Goal: Task Accomplishment & Management: Manage account settings

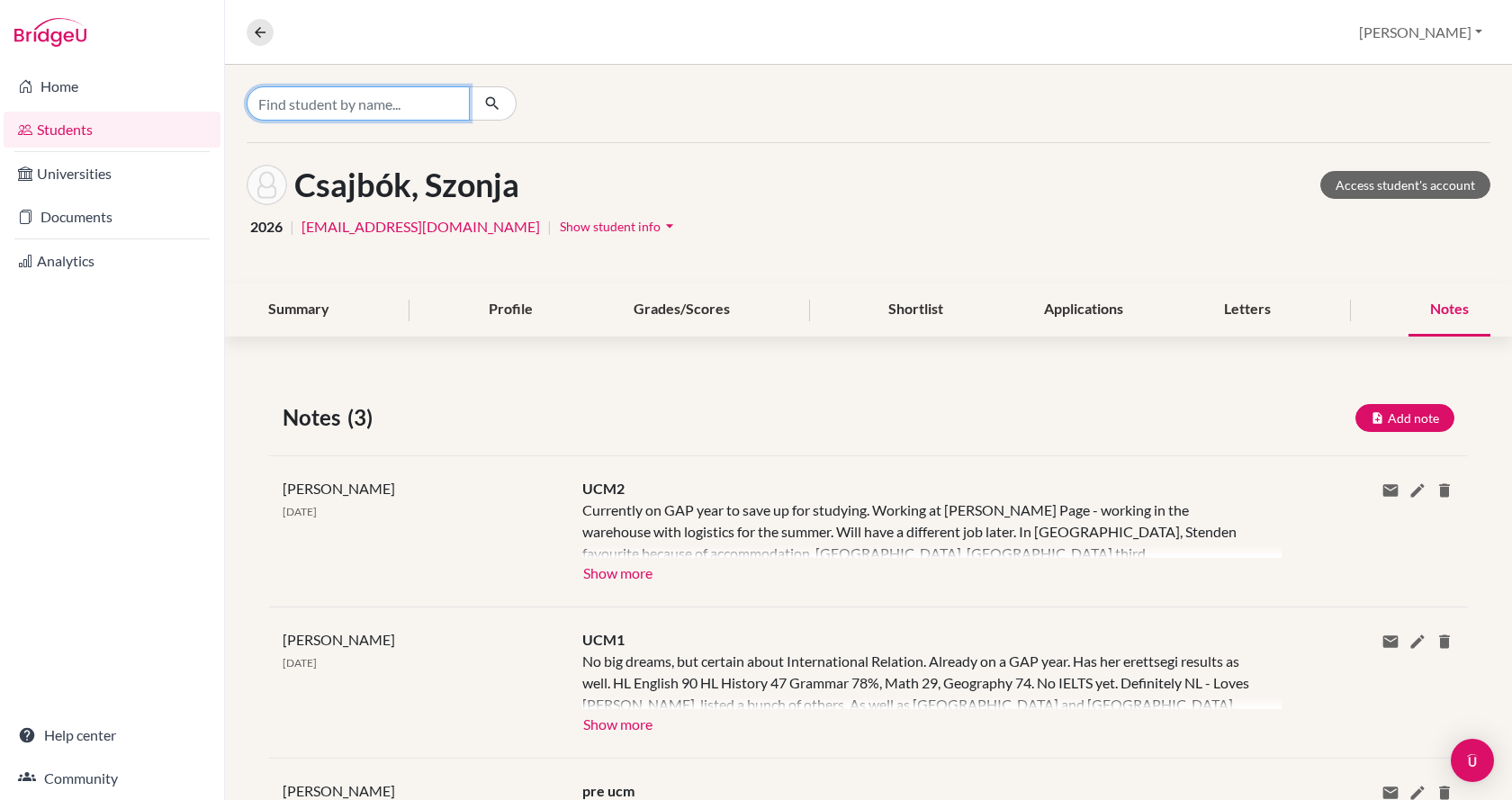
drag, startPoint x: 0, startPoint y: 0, endPoint x: 380, endPoint y: 88, distance: 390.1
click at [380, 88] on input "Find student by name..." at bounding box center [358, 103] width 223 height 35
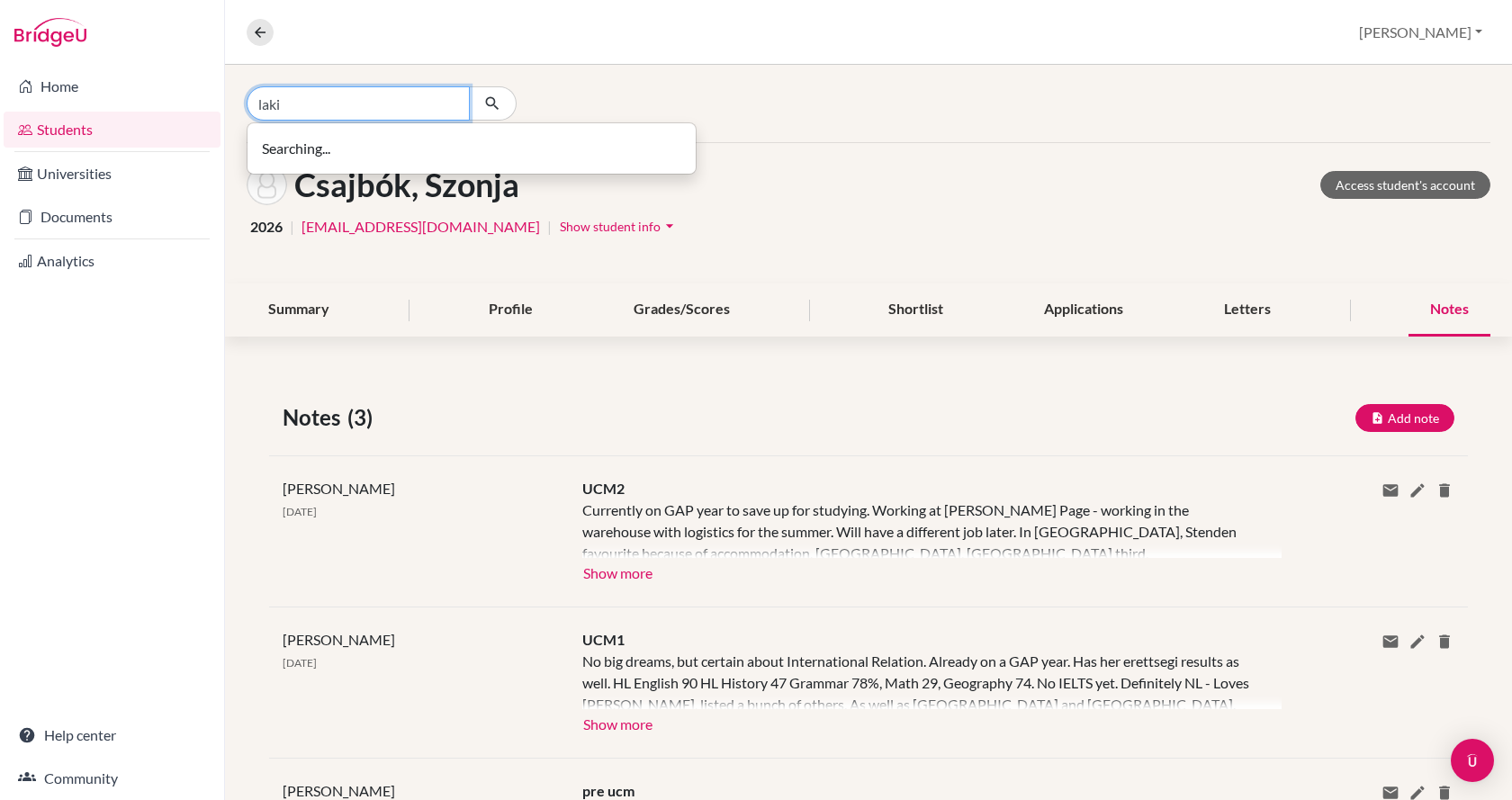
type input "laki"
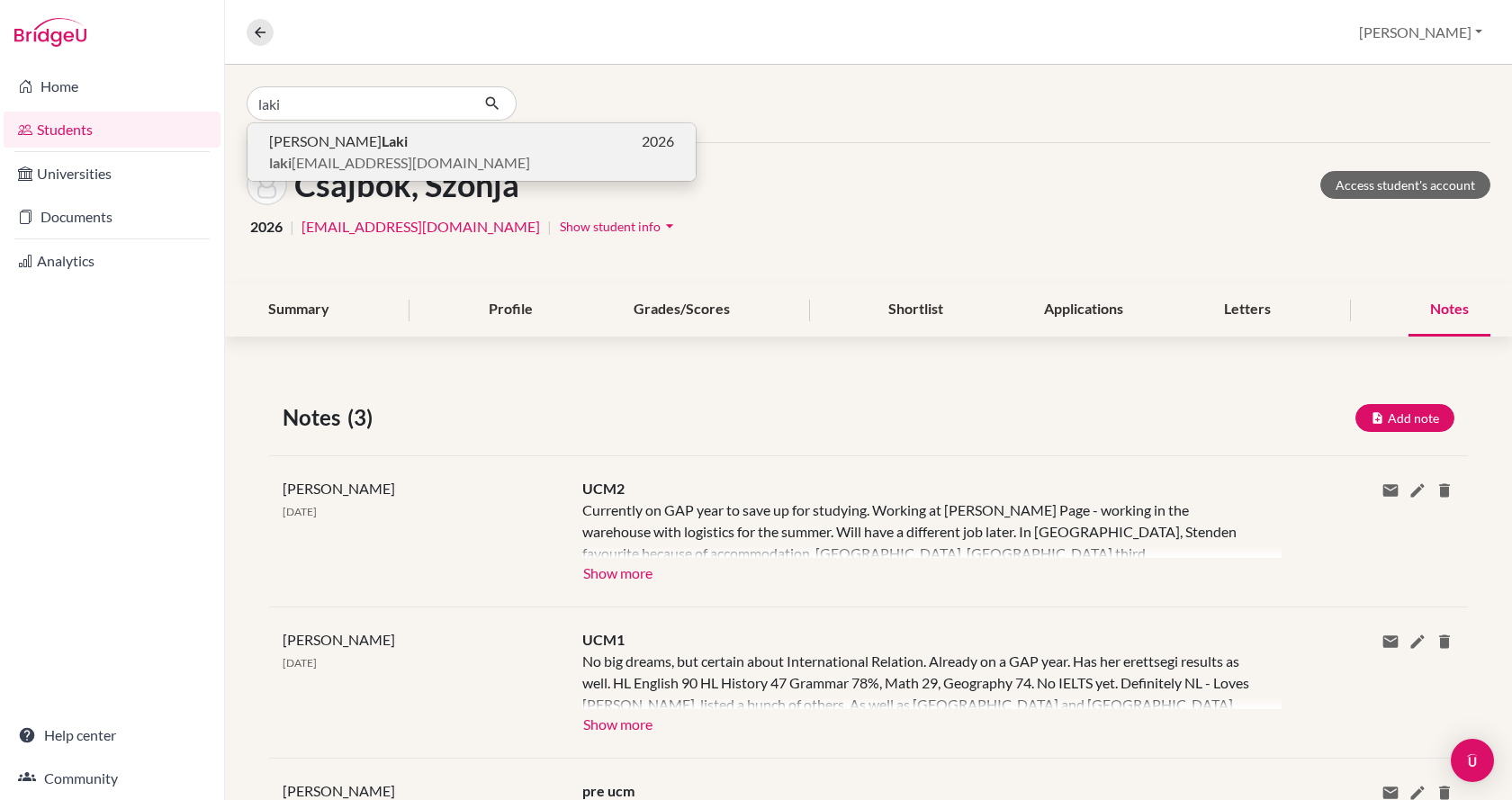
click at [378, 148] on p "Lilla Laki 2026" at bounding box center [471, 140] width 405 height 22
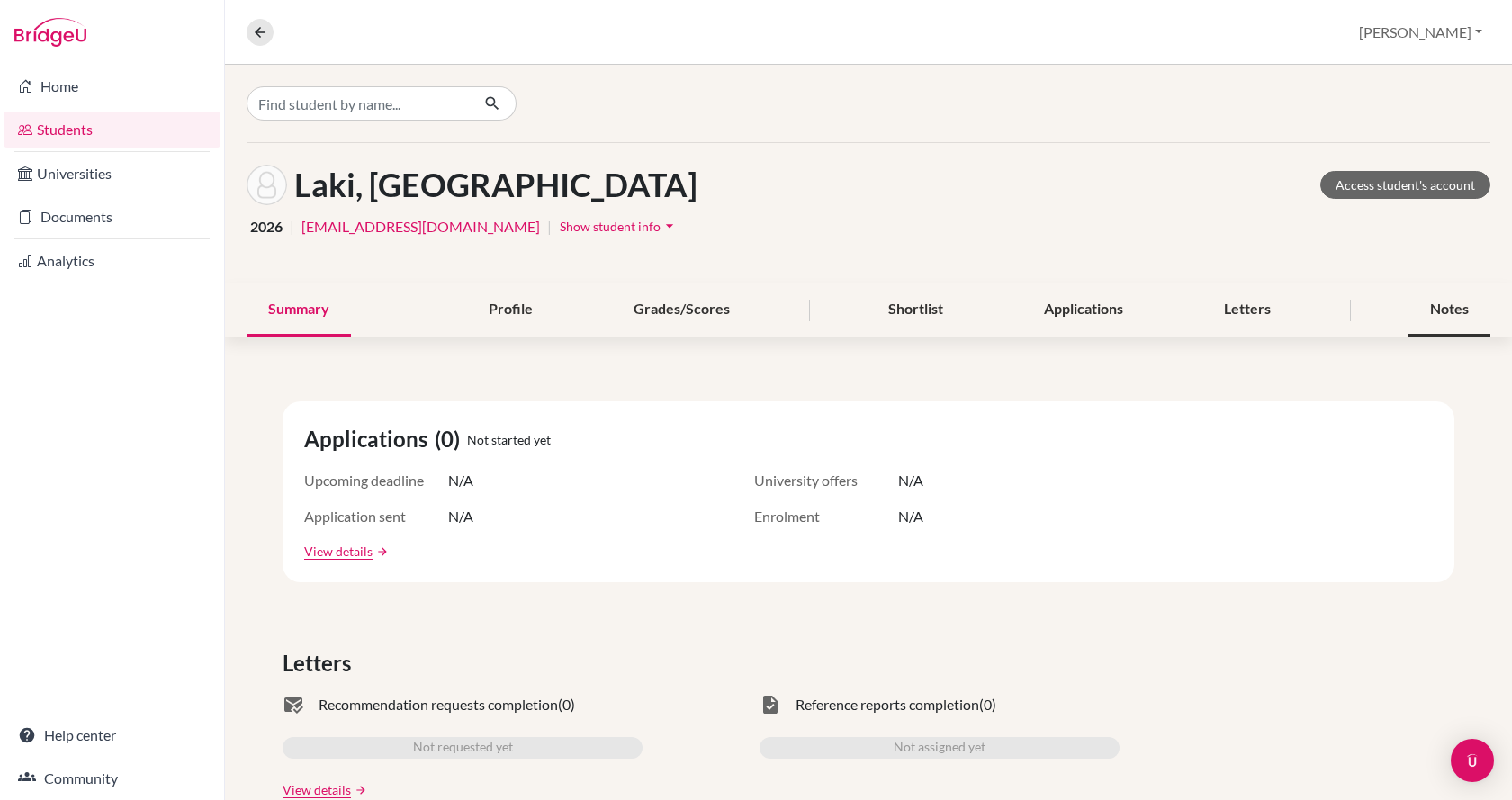
click at [1428, 310] on div "Notes" at bounding box center [1449, 310] width 81 height 53
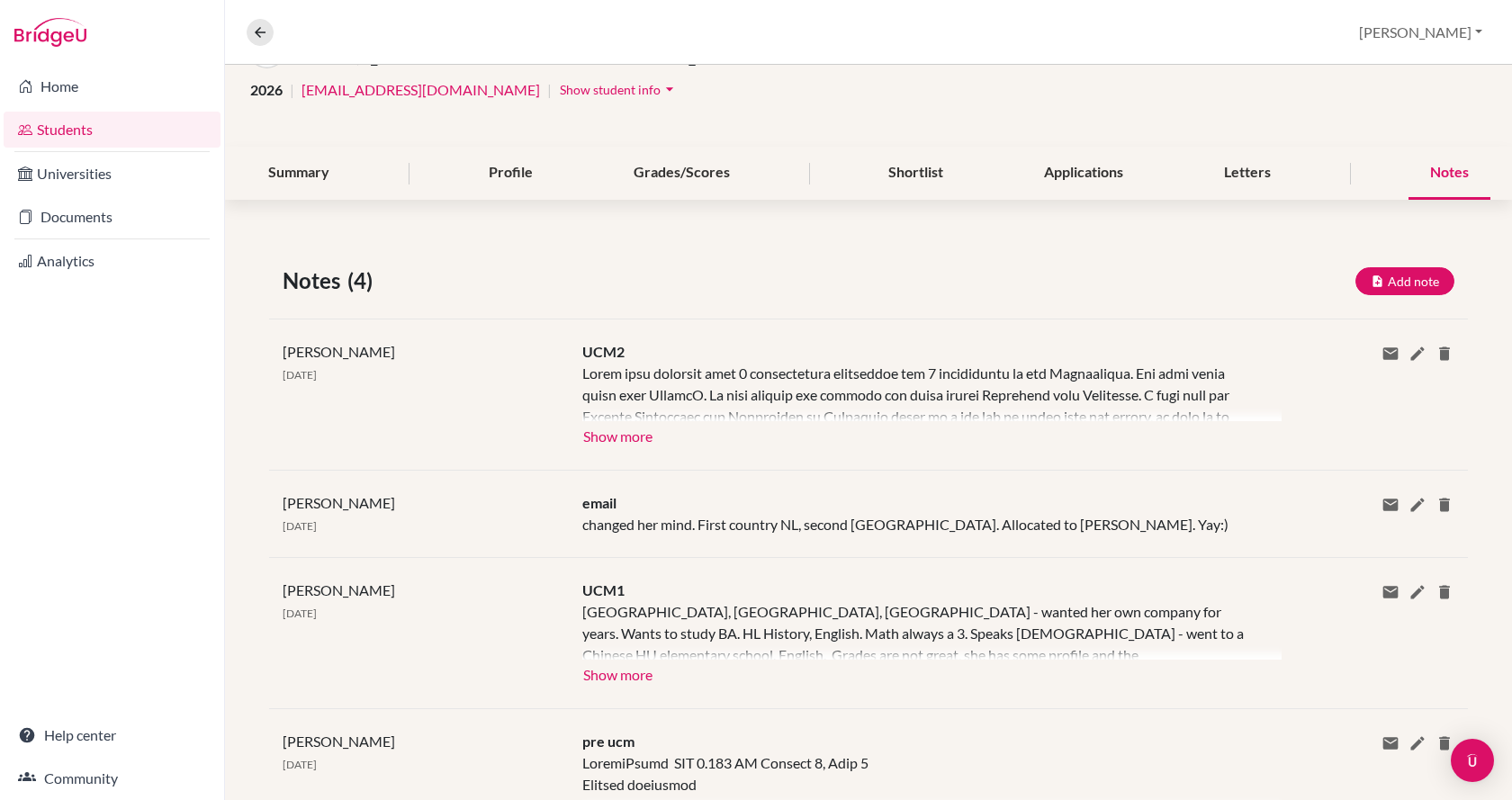
scroll to position [180, 0]
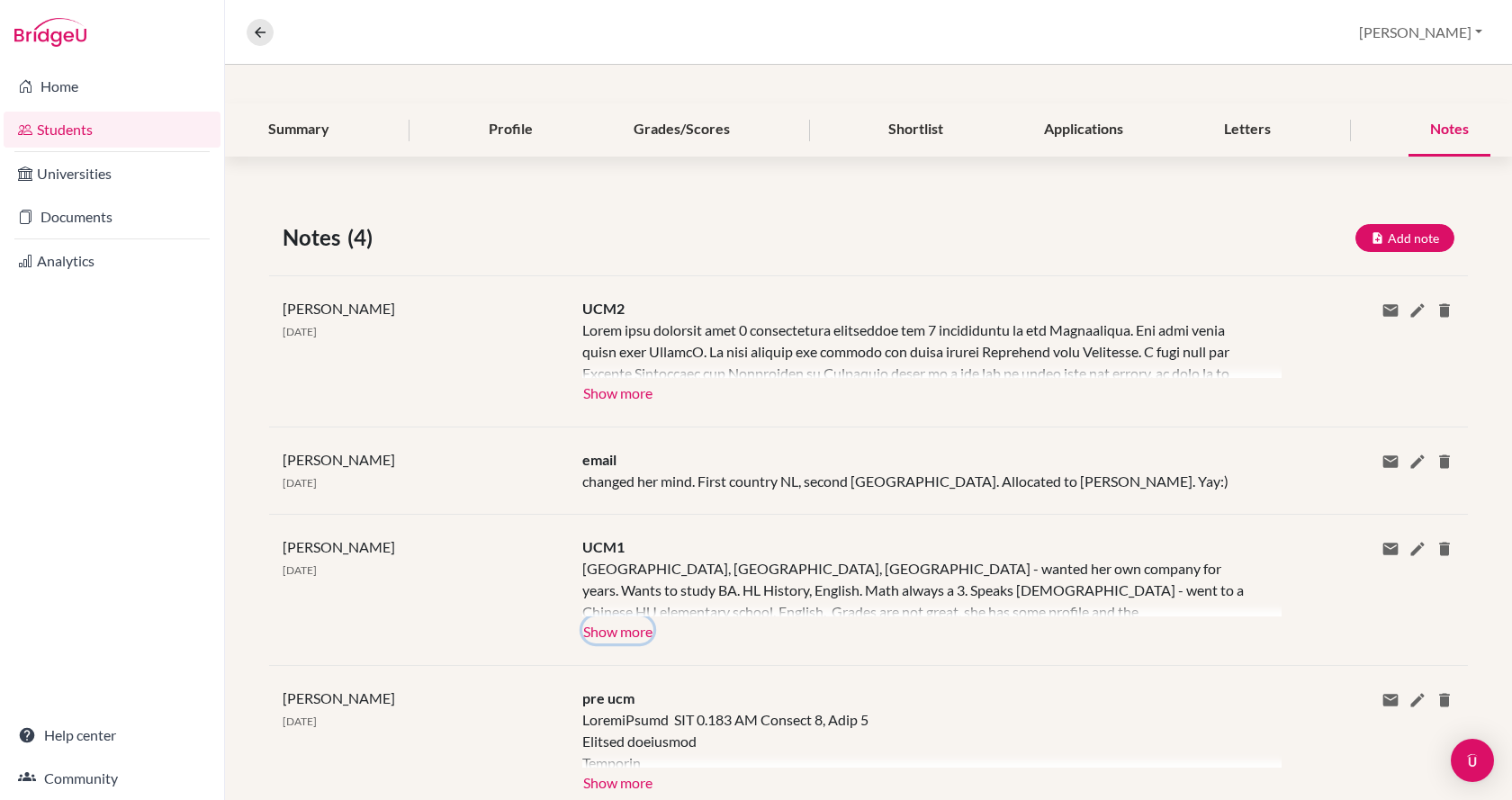
click at [615, 626] on button "Show more" at bounding box center [618, 630] width 71 height 27
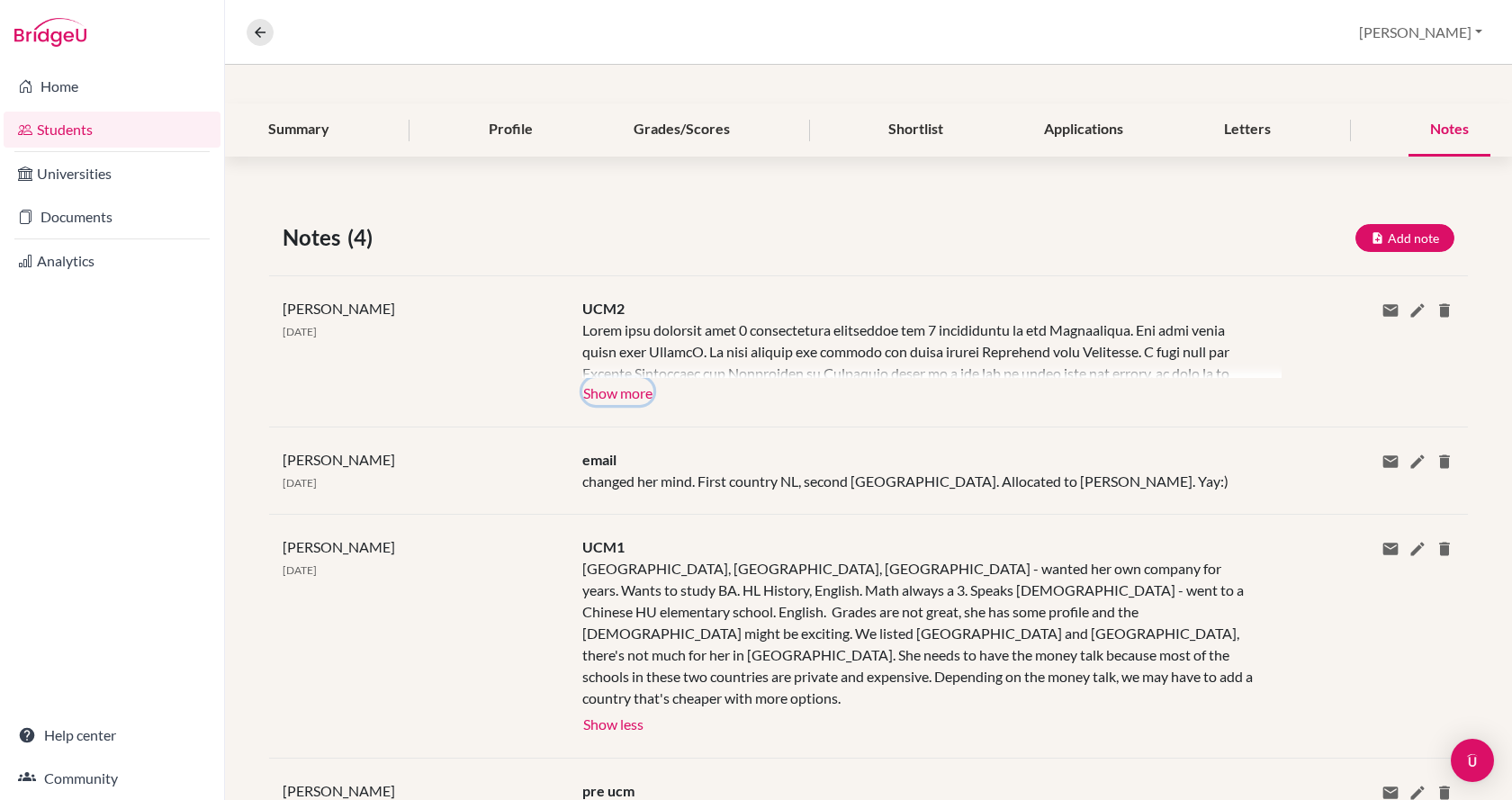
click at [622, 403] on button "Show more" at bounding box center [618, 391] width 71 height 27
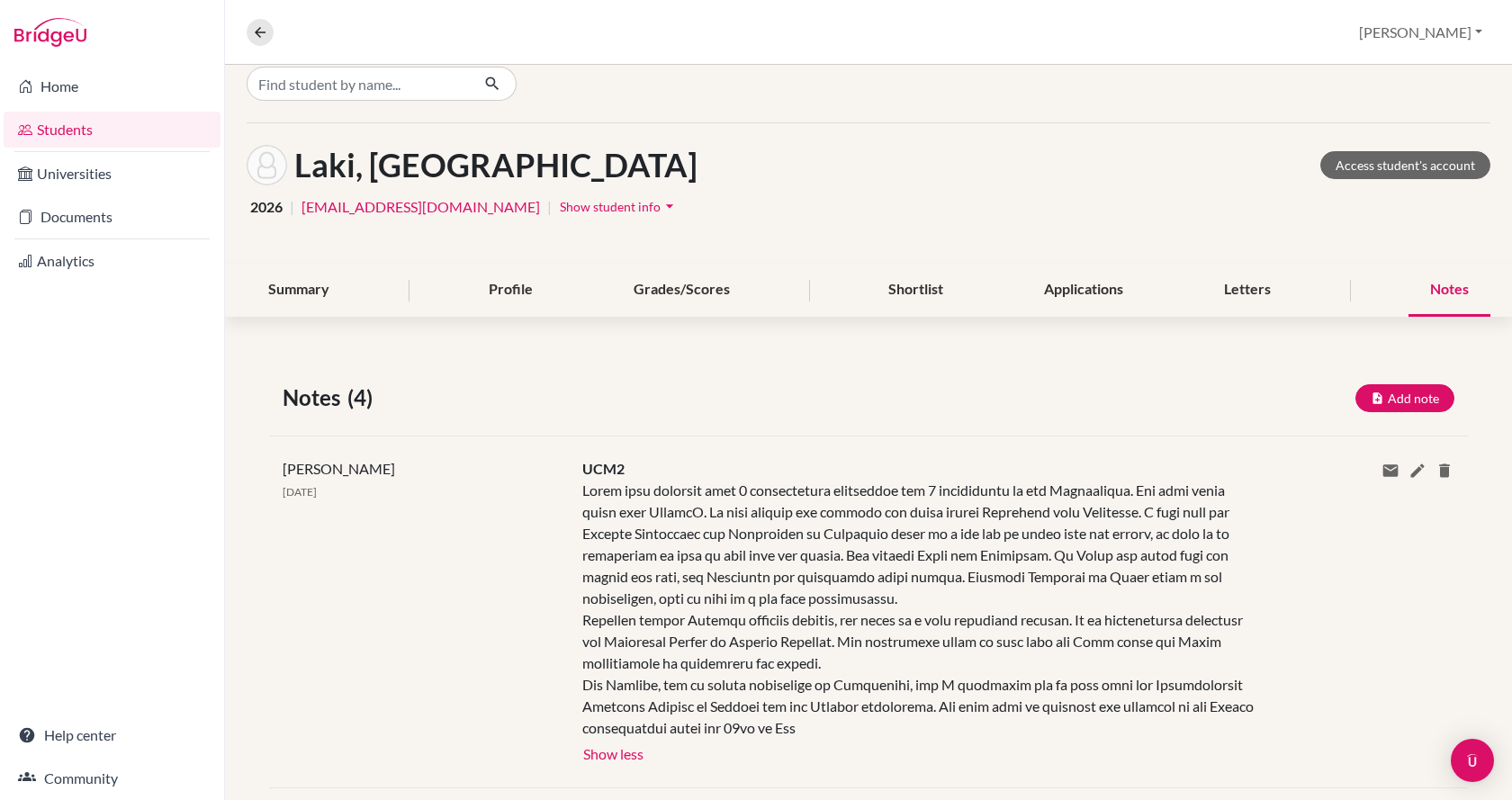
scroll to position [0, 0]
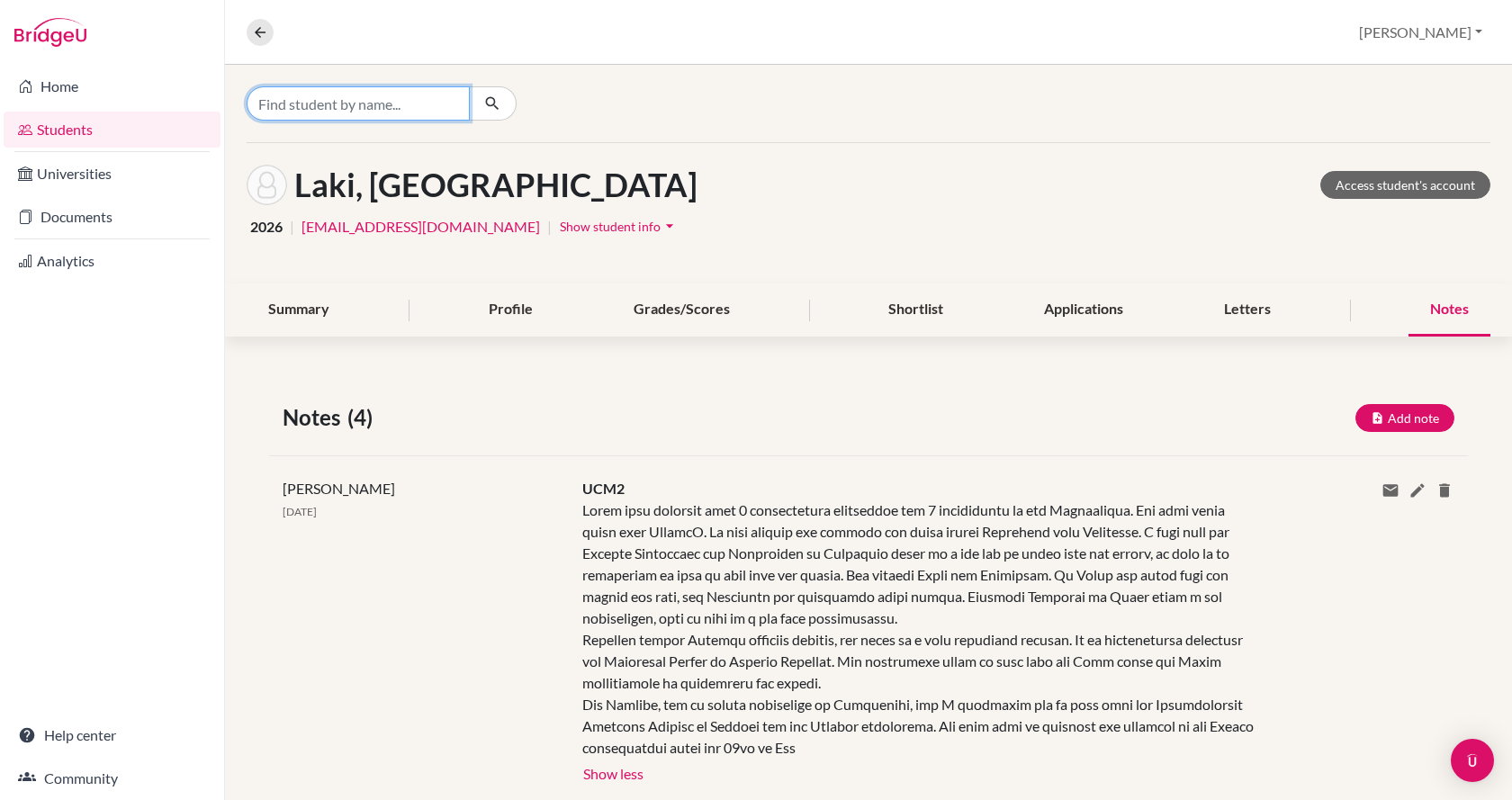
click at [428, 109] on input "Find student by name..." at bounding box center [358, 103] width 223 height 35
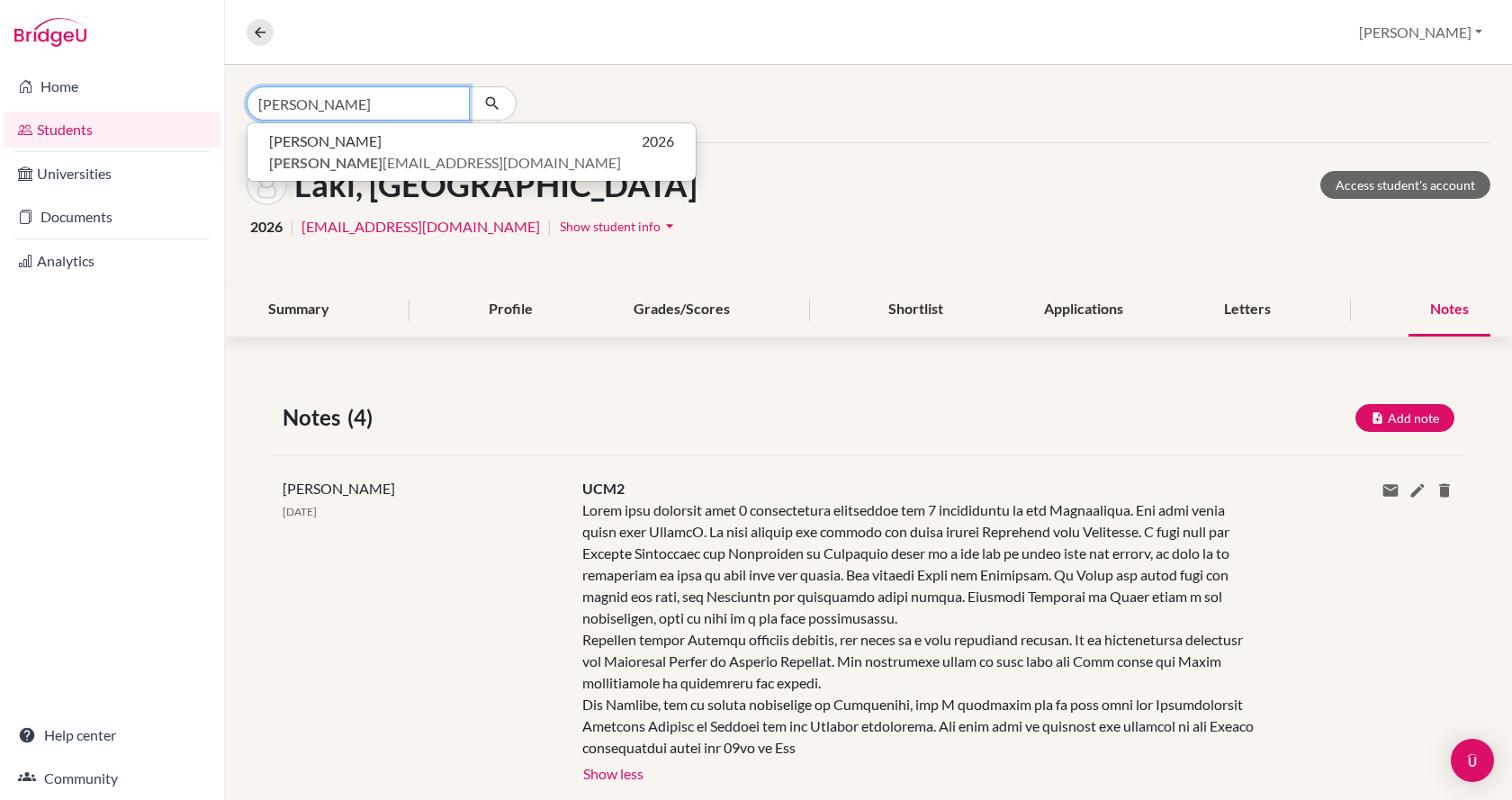
type input "abraham"
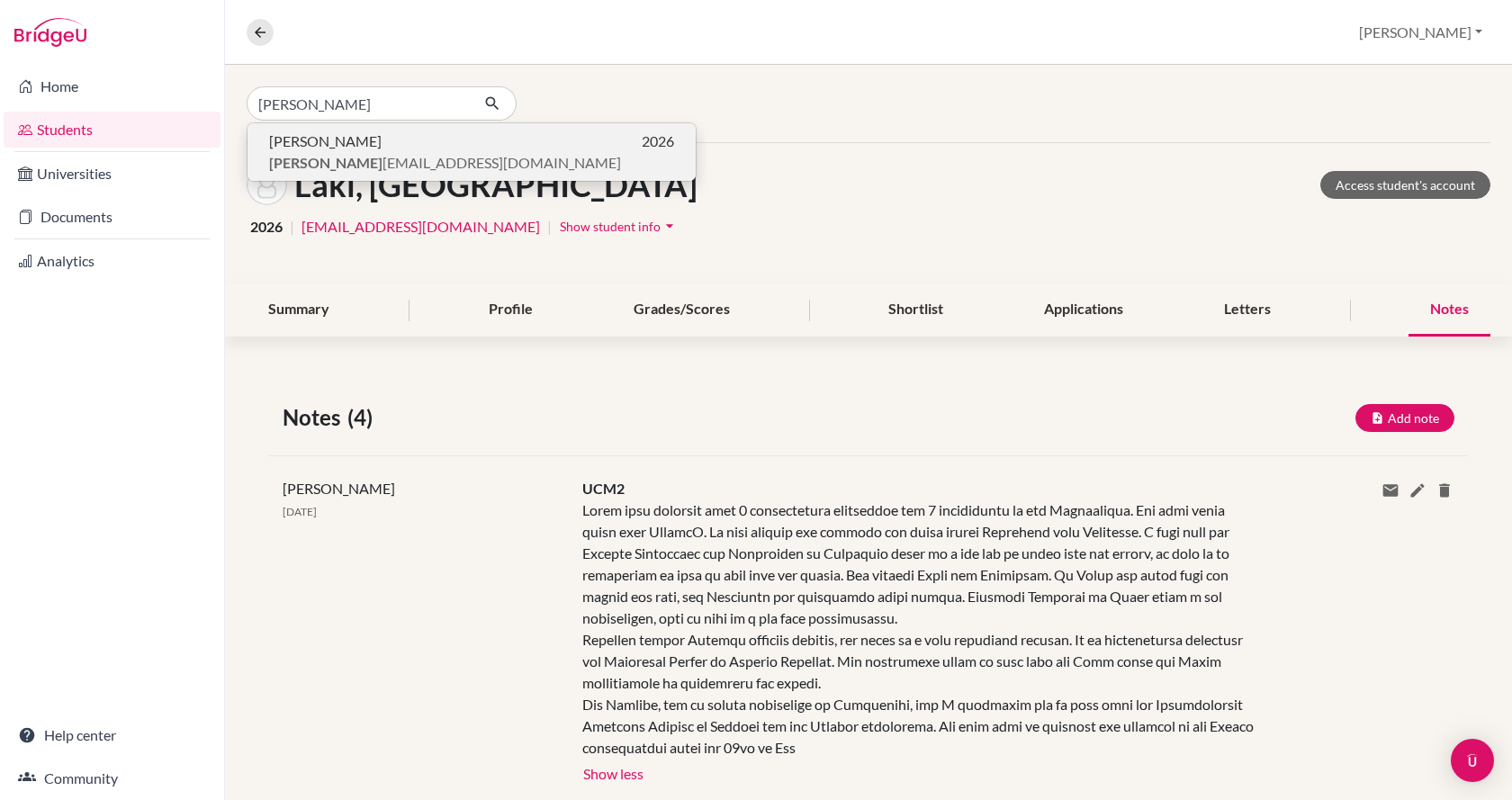
click at [416, 169] on span "abraham emma2007@gmail.com" at bounding box center [445, 162] width 352 height 22
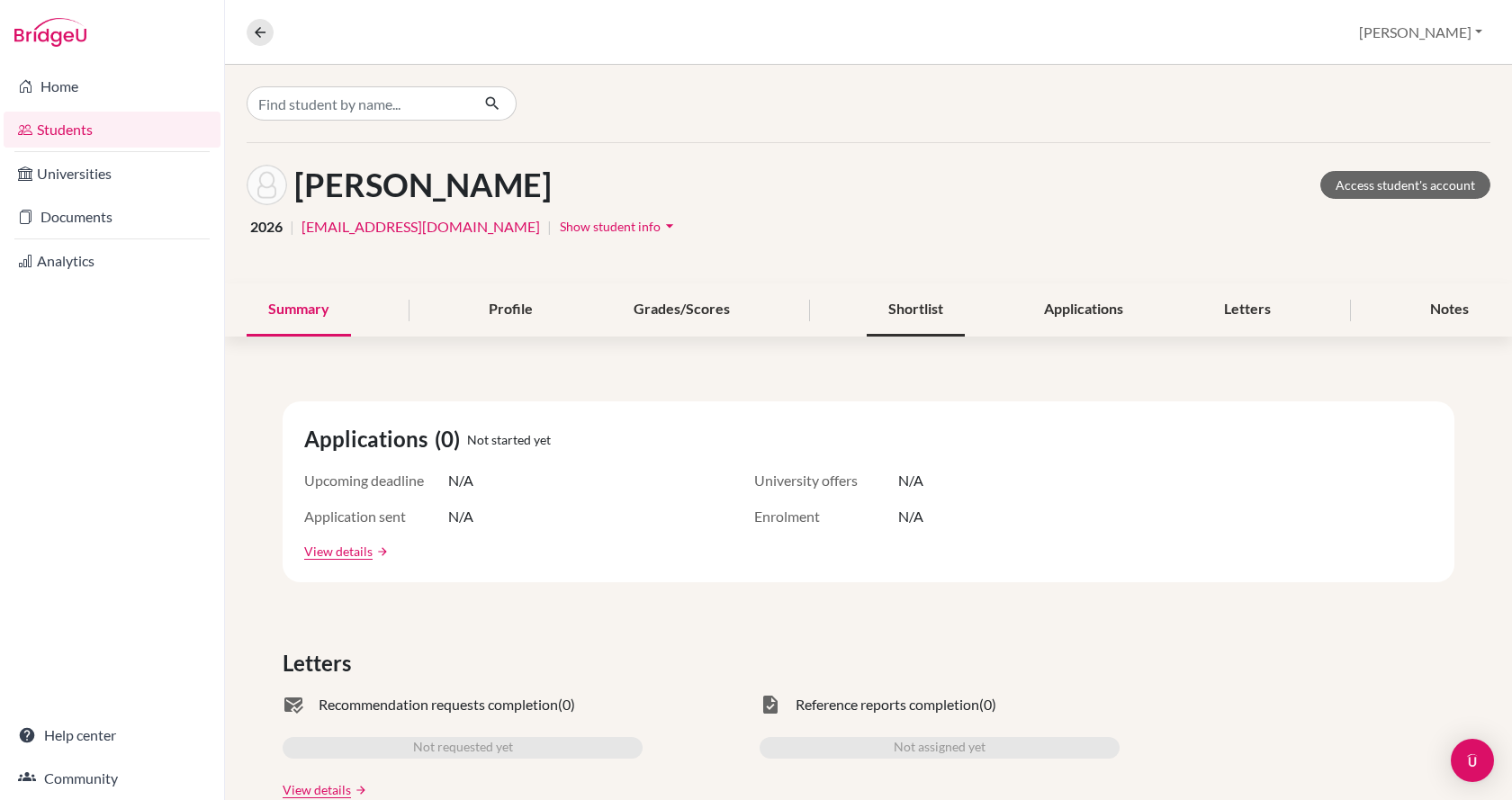
click at [927, 307] on div "Shortlist" at bounding box center [916, 310] width 98 height 53
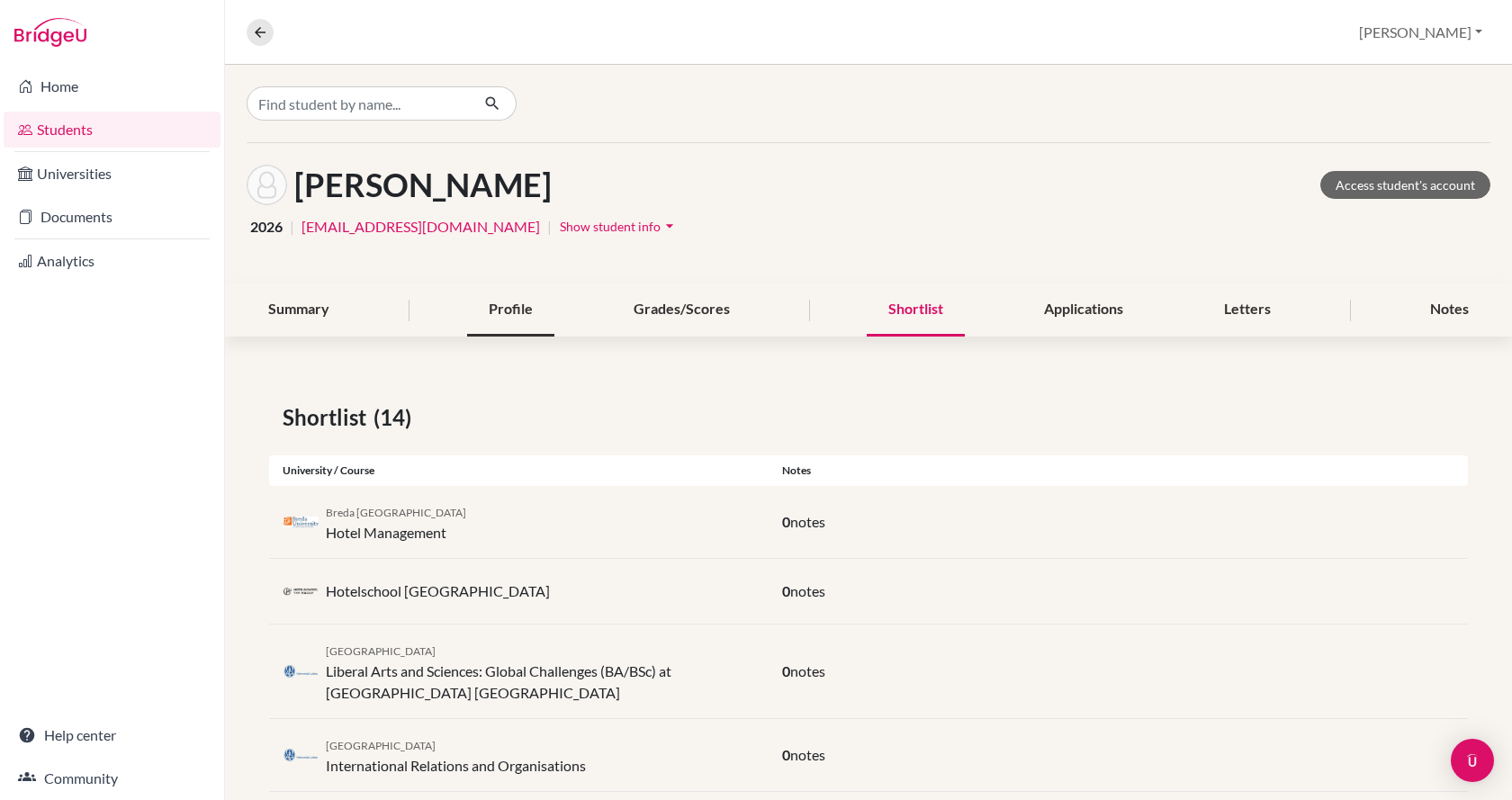
click at [500, 309] on div "Profile" at bounding box center [510, 310] width 87 height 53
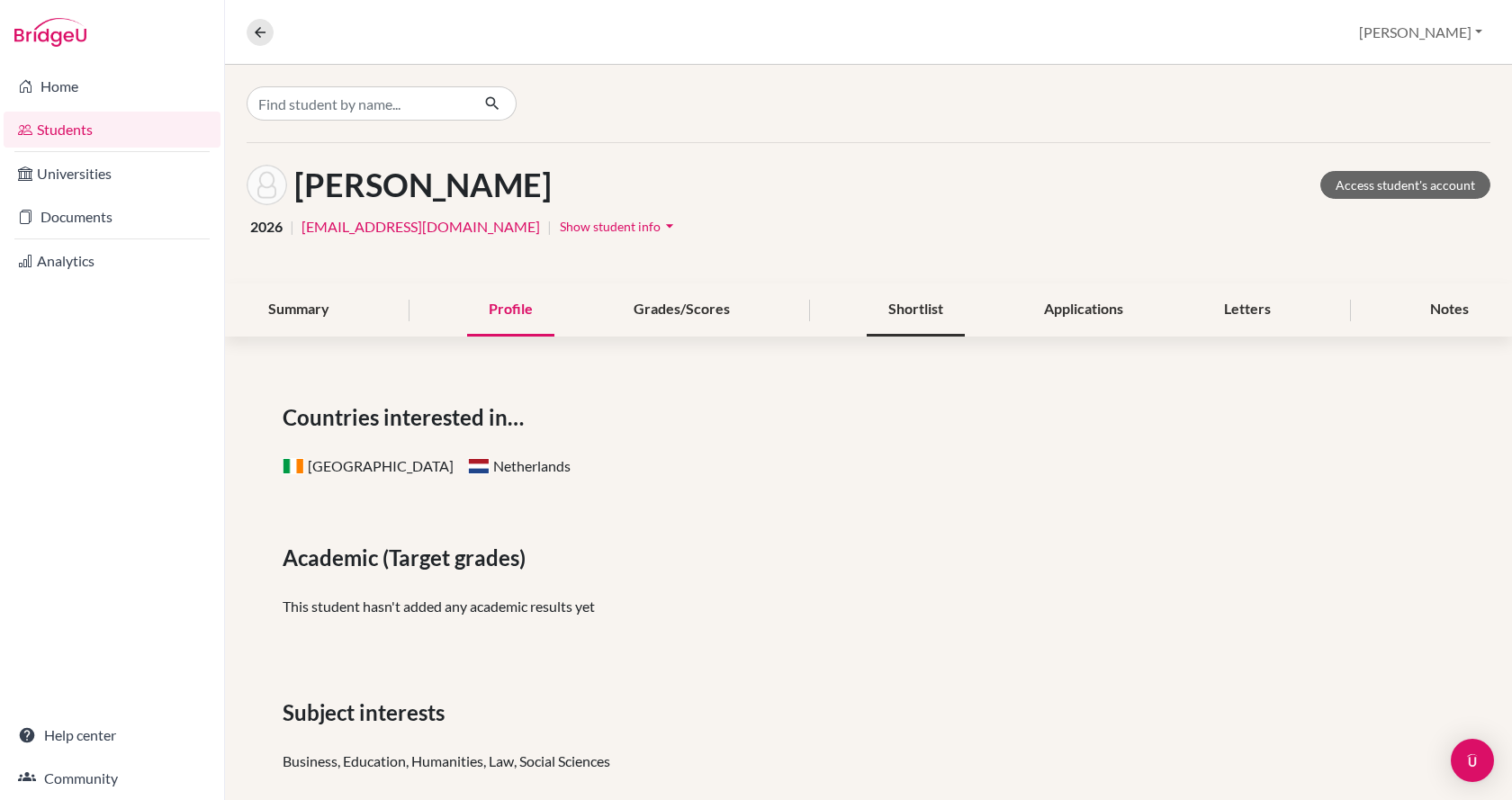
click at [882, 303] on div "Shortlist" at bounding box center [916, 310] width 98 height 53
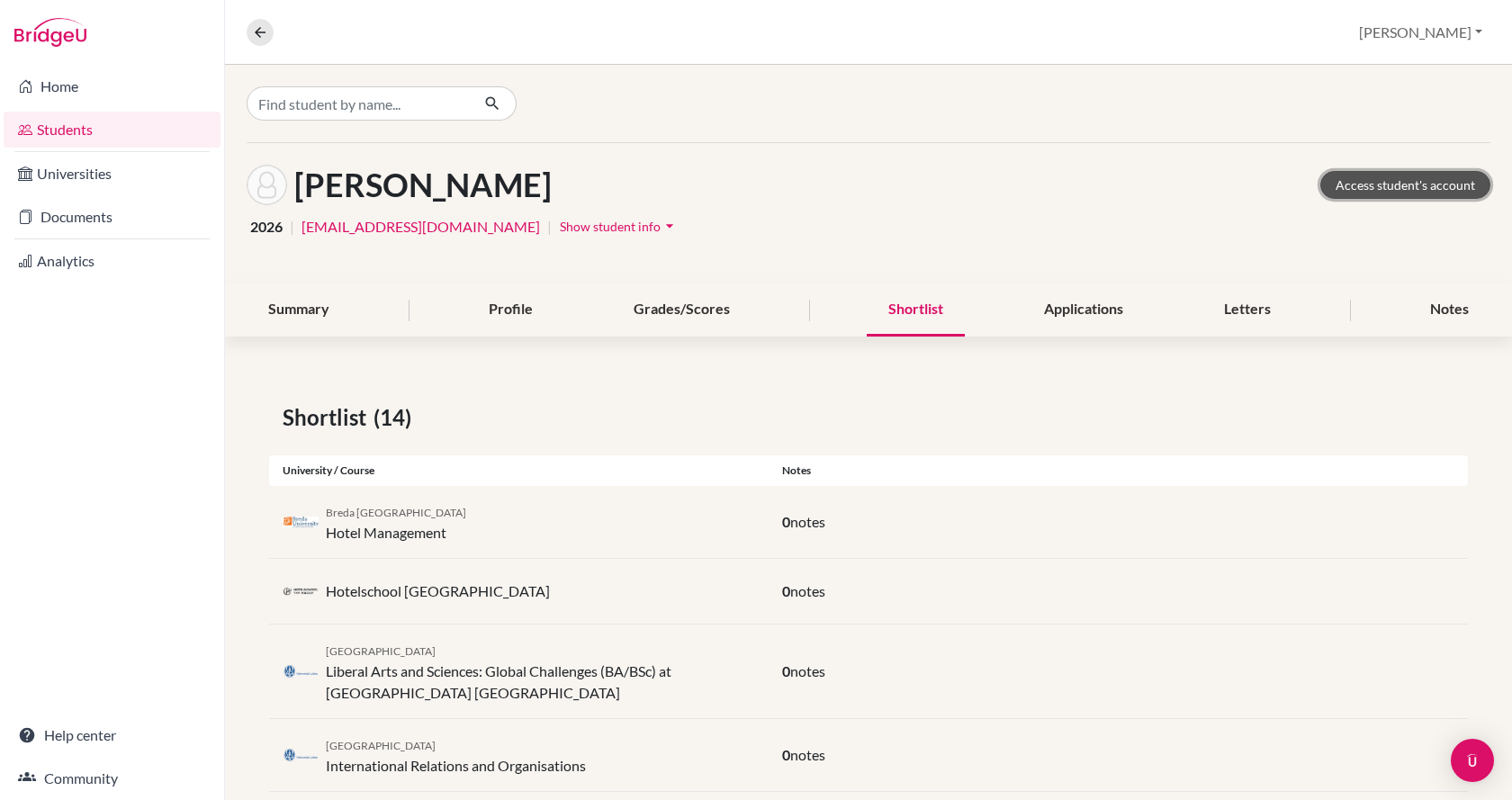
click at [1405, 188] on link "Access student's account" at bounding box center [1405, 185] width 170 height 28
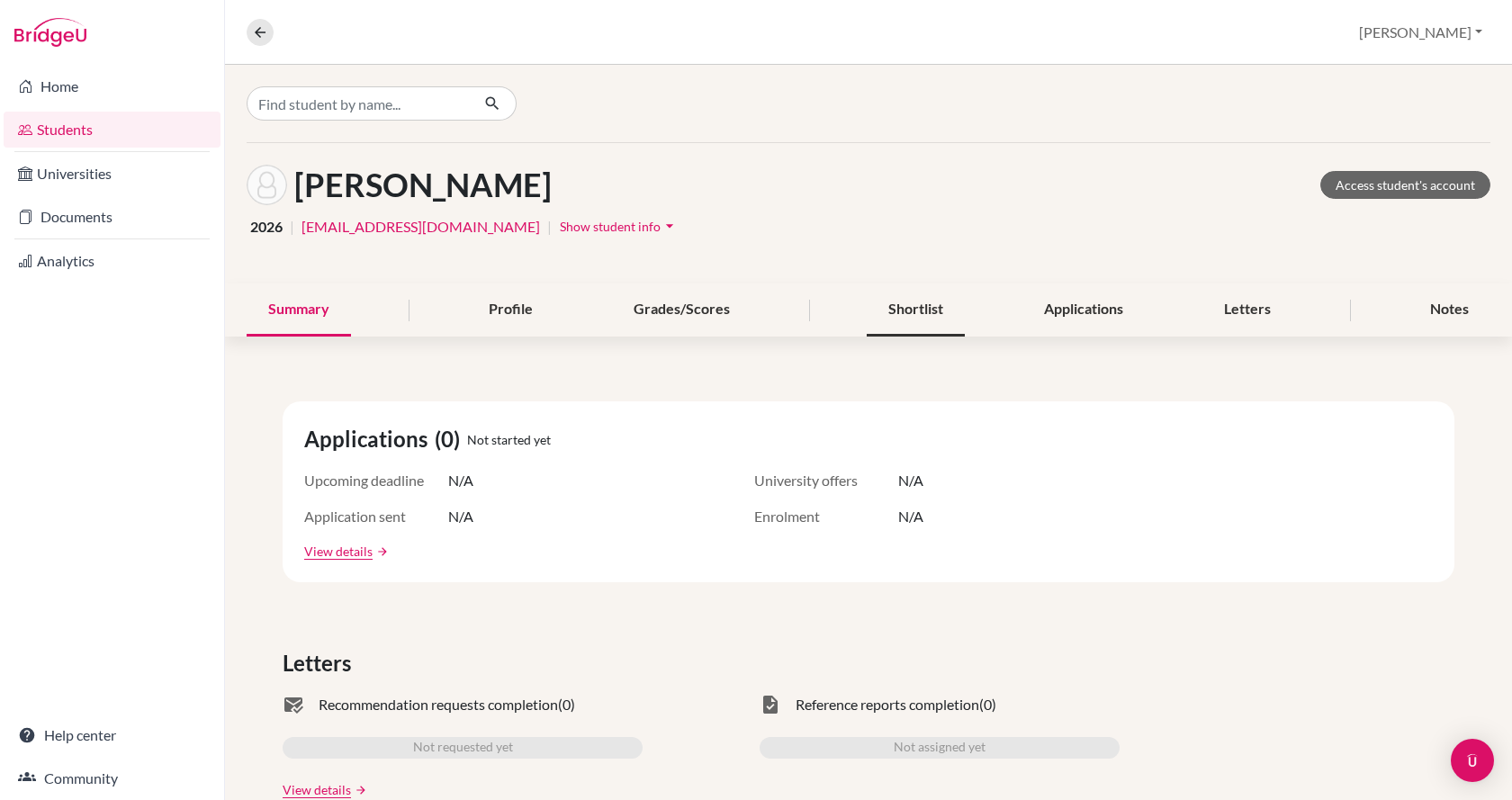
click at [910, 308] on div "Shortlist" at bounding box center [916, 310] width 98 height 53
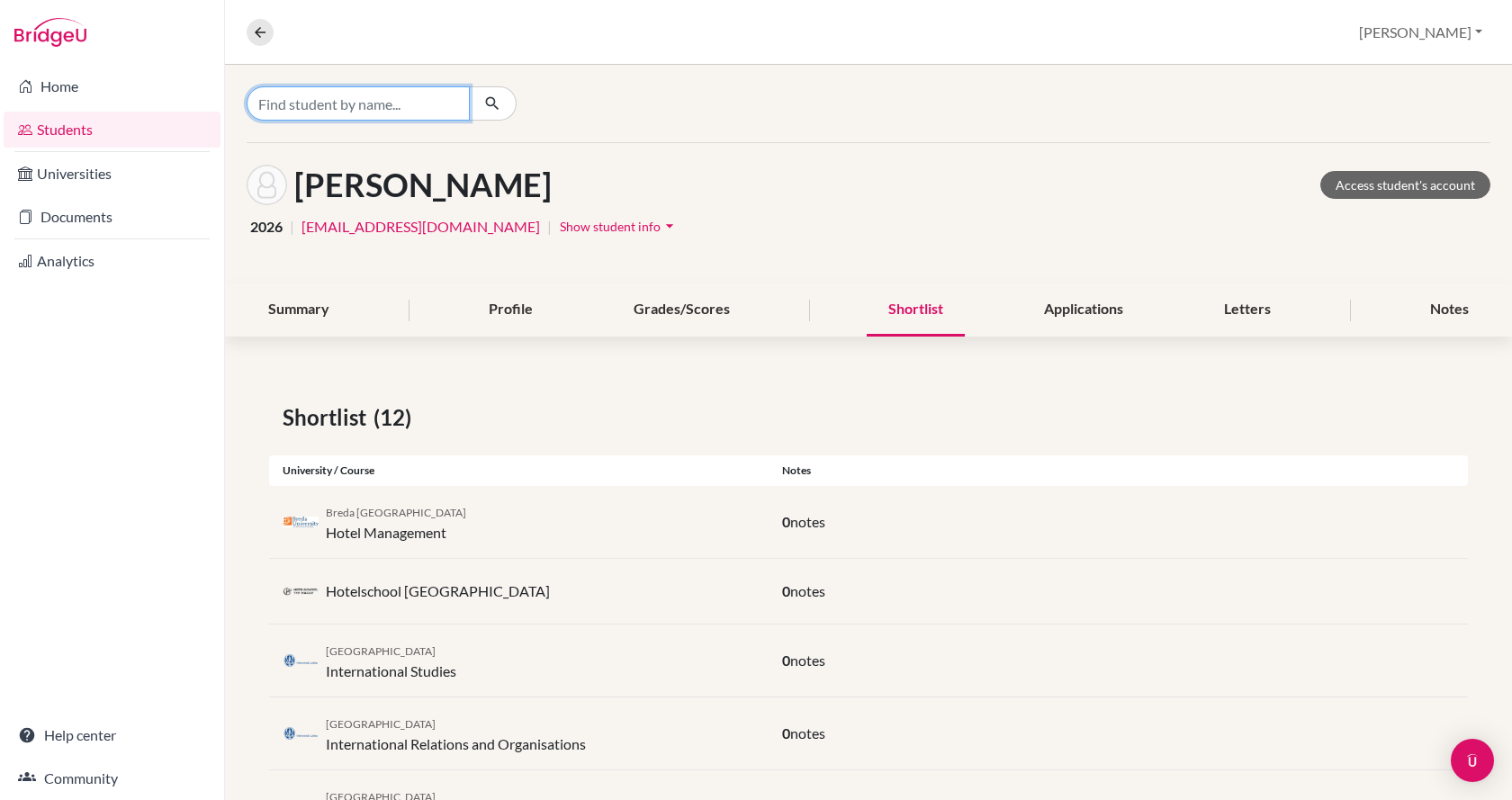
click at [377, 108] on input "Find student by name..." at bounding box center [358, 103] width 223 height 35
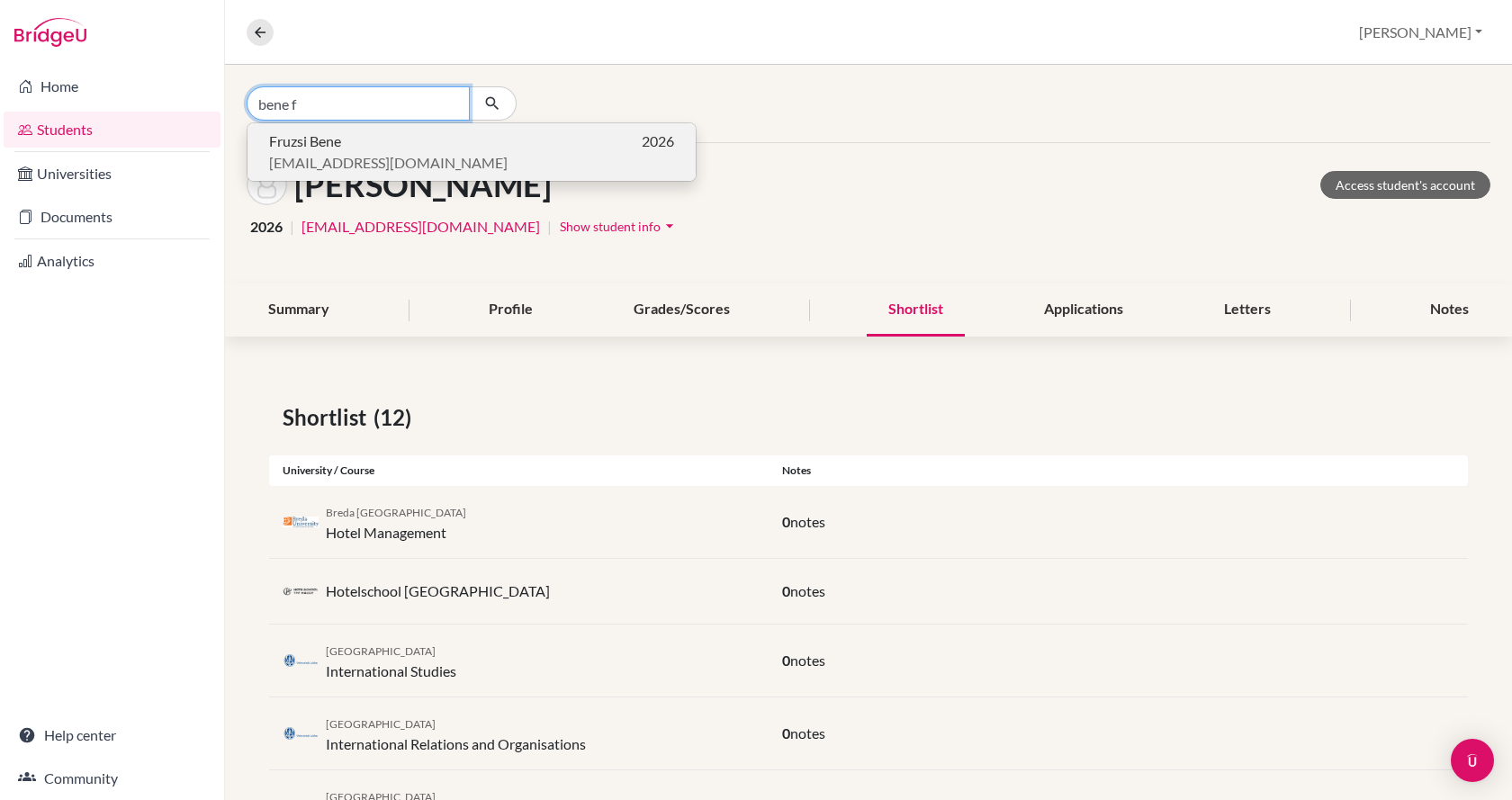
type input "bene f"
click at [367, 162] on span "[EMAIL_ADDRESS][DOMAIN_NAME]" at bounding box center [388, 162] width 239 height 22
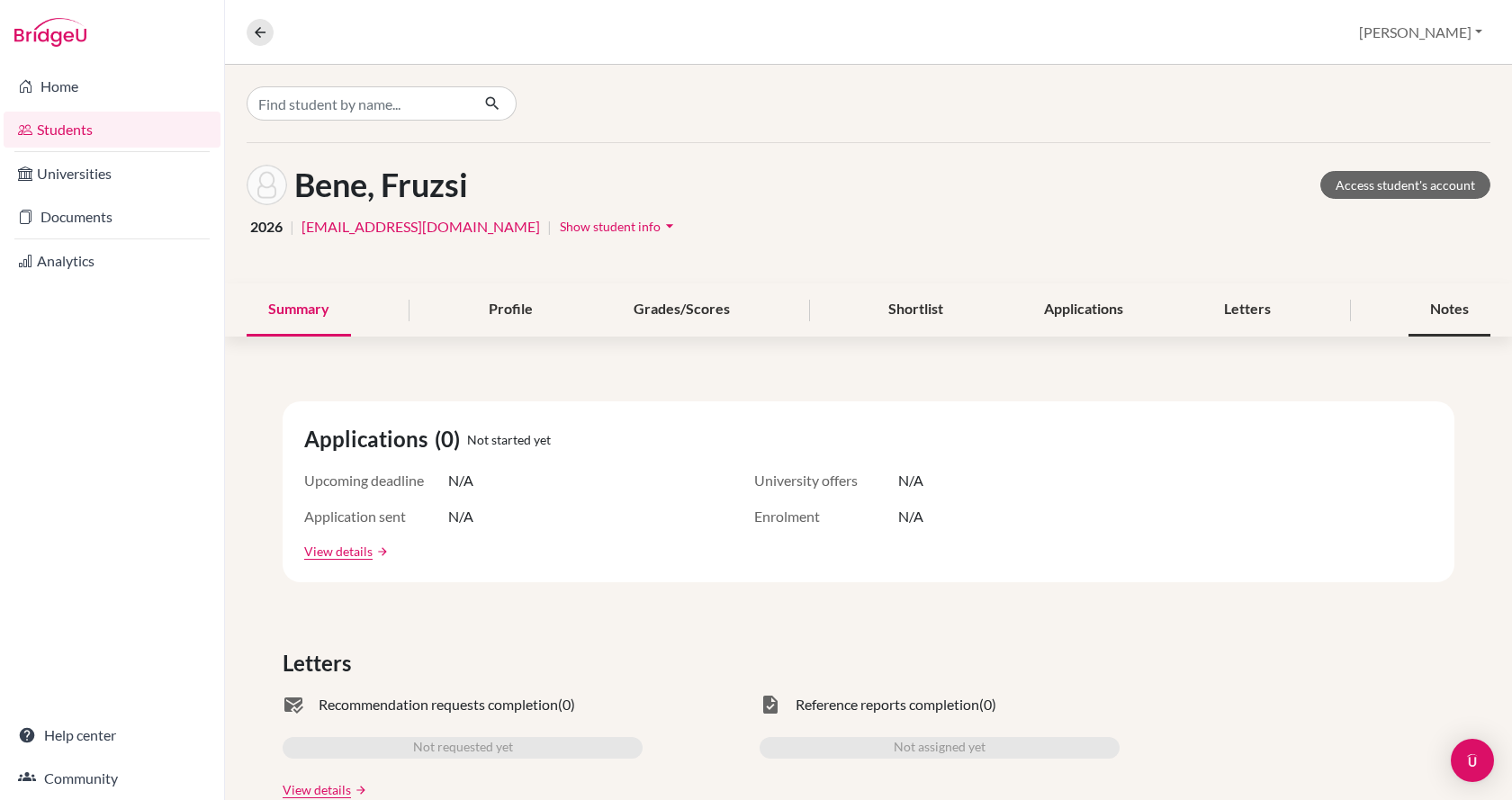
click at [1447, 305] on div "Notes" at bounding box center [1449, 310] width 81 height 53
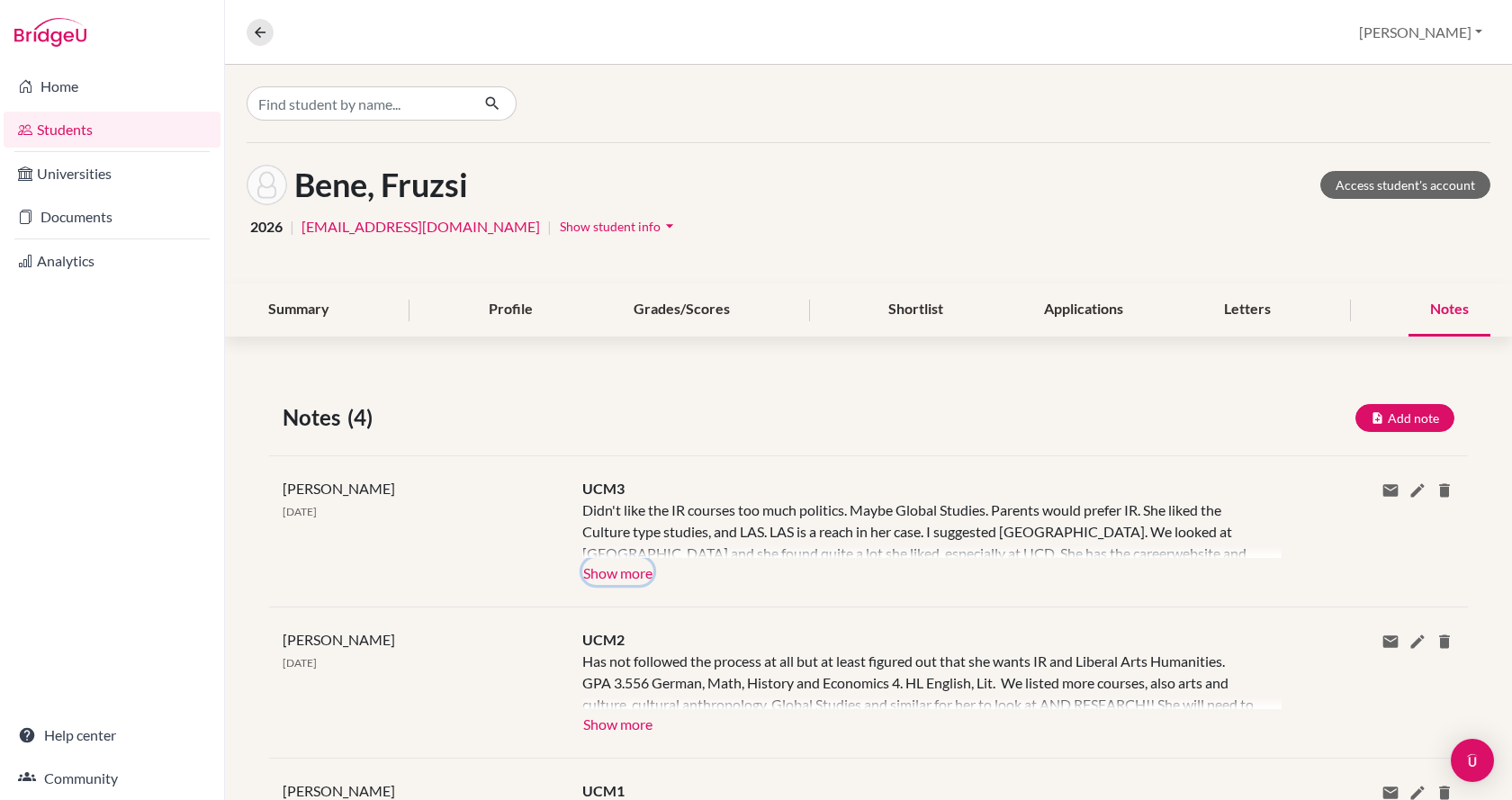
click at [610, 572] on button "Show more" at bounding box center [618, 571] width 71 height 27
